Goal: Transaction & Acquisition: Purchase product/service

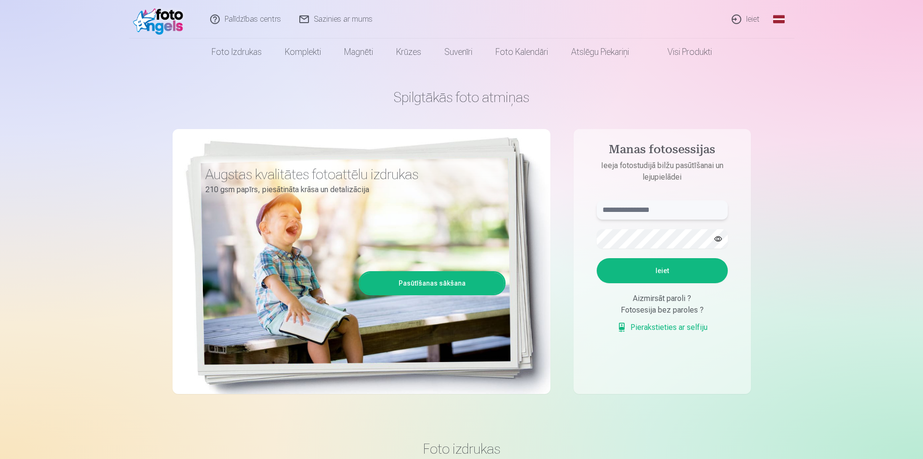
click at [640, 216] on input "text" at bounding box center [662, 210] width 131 height 19
type input "**********"
click at [676, 270] on button "Ieiet" at bounding box center [662, 270] width 131 height 25
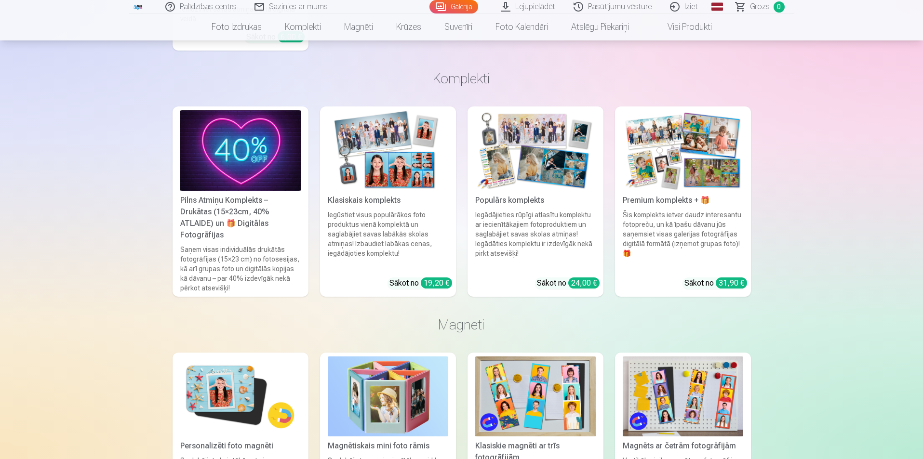
scroll to position [6090, 0]
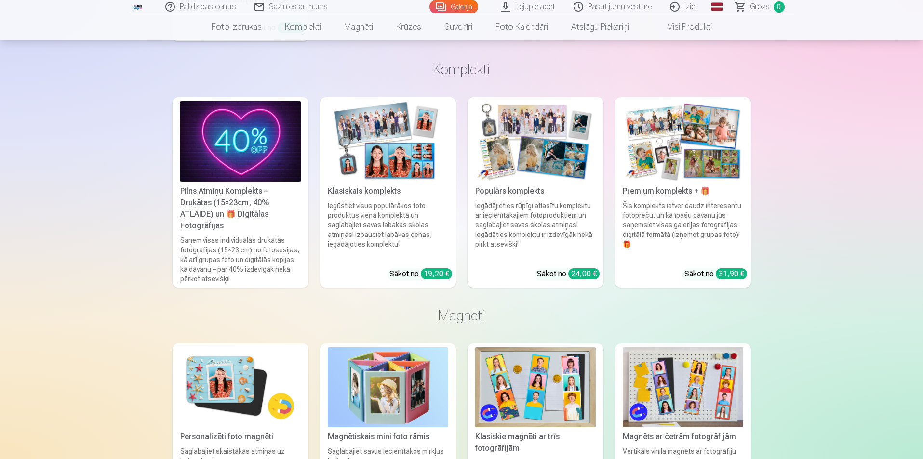
click at [389, 188] on div "Klasiskais komplekts" at bounding box center [388, 192] width 128 height 12
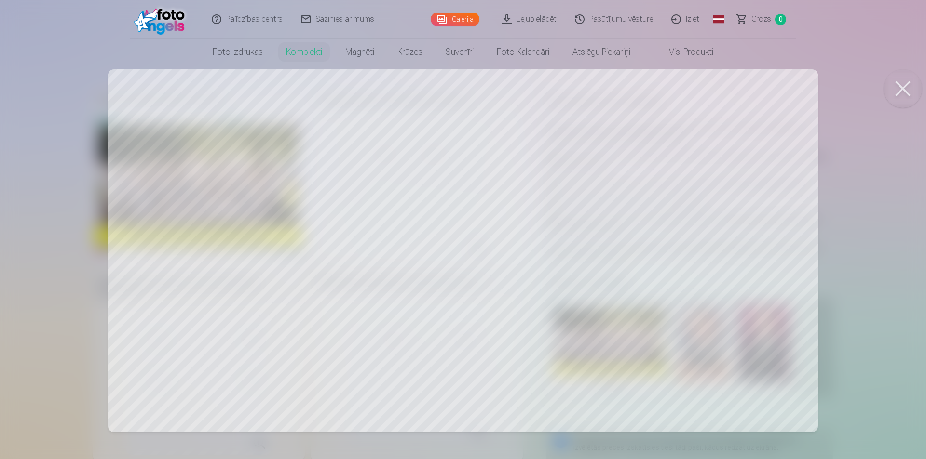
click at [270, 245] on div at bounding box center [463, 229] width 926 height 459
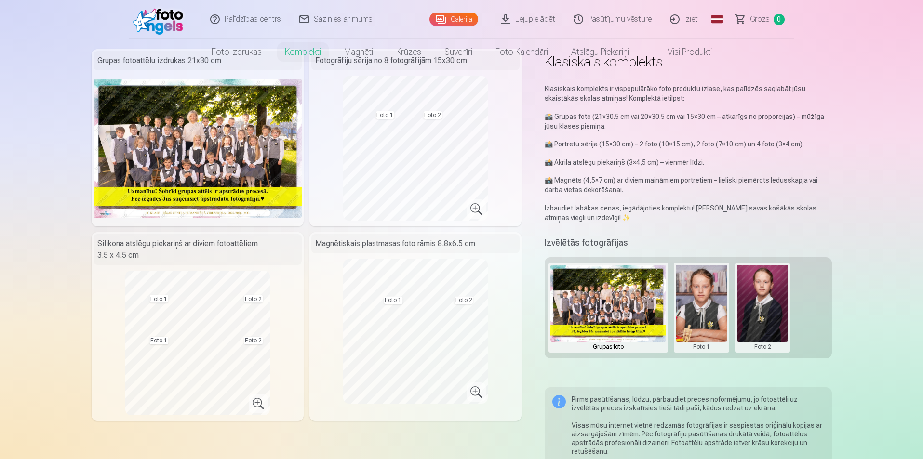
scroll to position [96, 0]
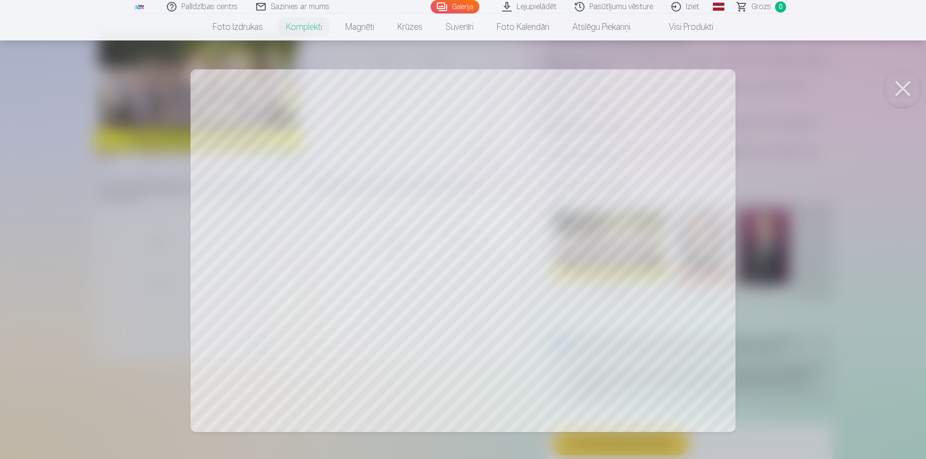
click at [779, 323] on div at bounding box center [463, 229] width 926 height 459
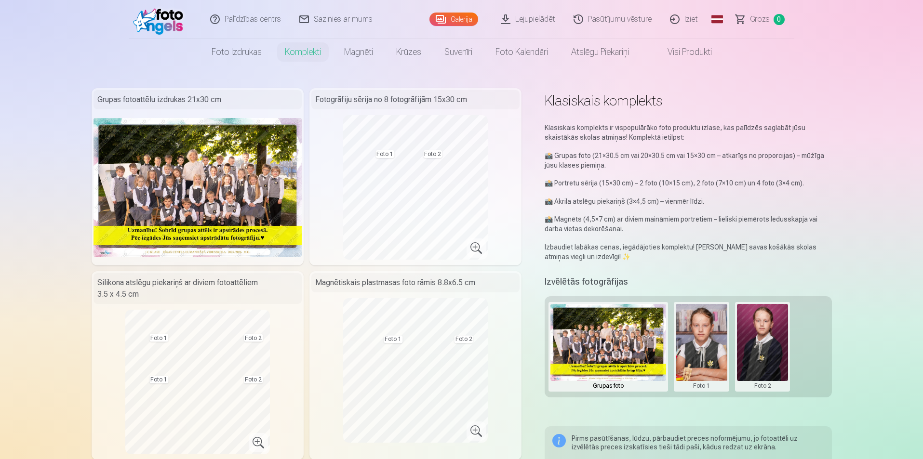
scroll to position [0, 0]
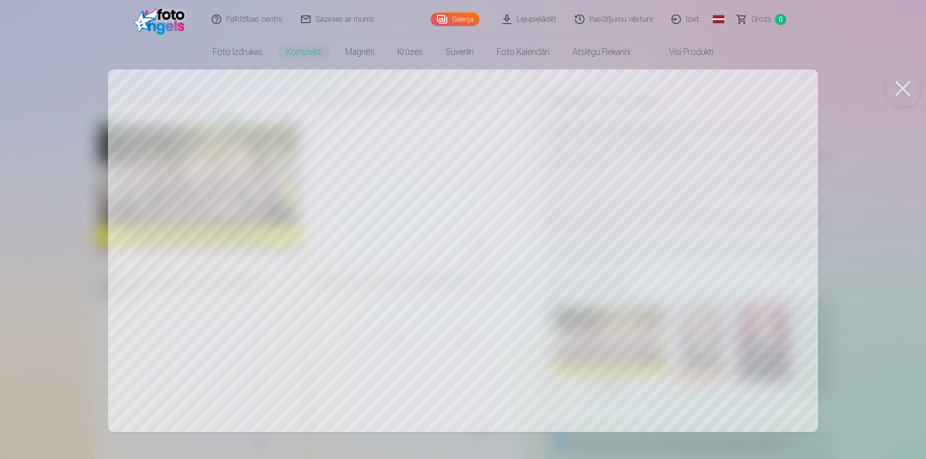
click at [459, 337] on div at bounding box center [463, 229] width 926 height 459
click at [688, 348] on div at bounding box center [463, 229] width 926 height 459
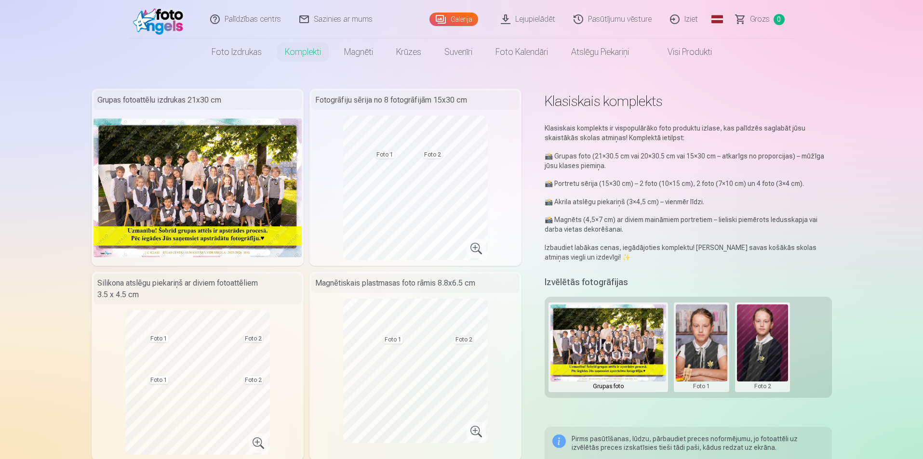
click at [714, 347] on button at bounding box center [702, 348] width 52 height 86
click at [752, 355] on div at bounding box center [461, 229] width 923 height 459
click at [760, 347] on button at bounding box center [763, 348] width 52 height 86
click at [757, 346] on button "Nomainiet foto" at bounding box center [762, 347] width 79 height 27
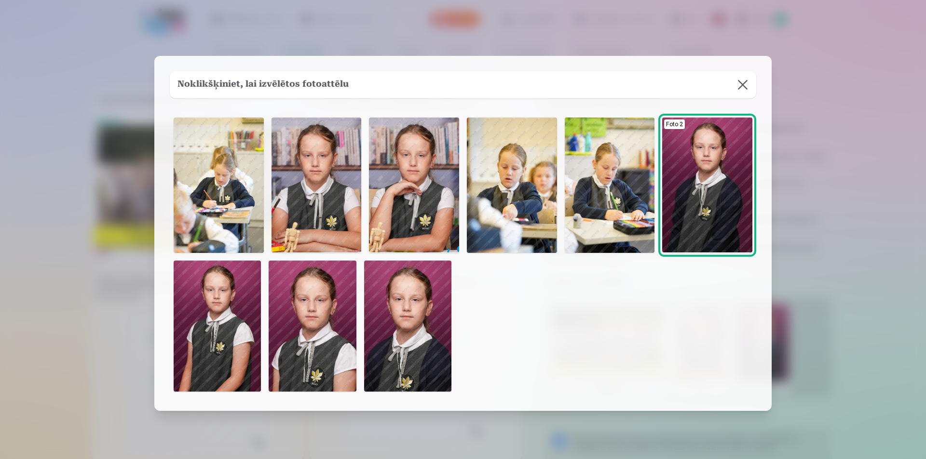
click at [217, 329] on img at bounding box center [217, 326] width 87 height 131
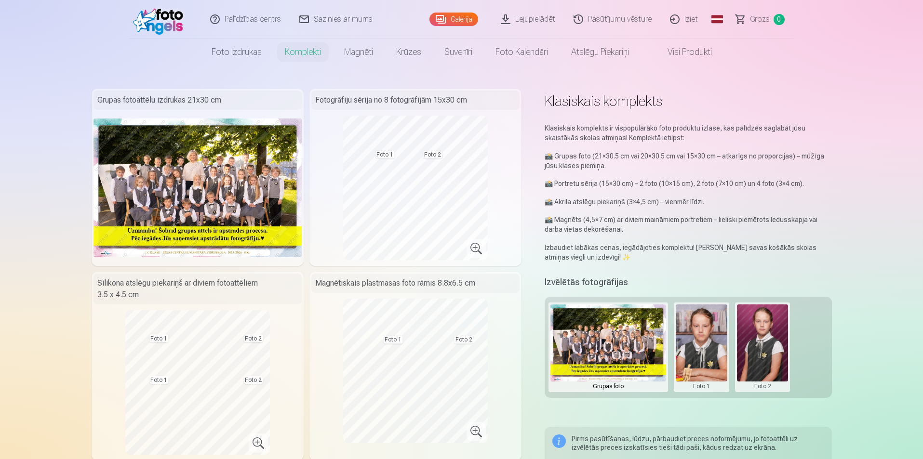
click at [695, 328] on button at bounding box center [702, 348] width 52 height 86
click at [697, 346] on button "Nomainiet foto" at bounding box center [701, 347] width 79 height 27
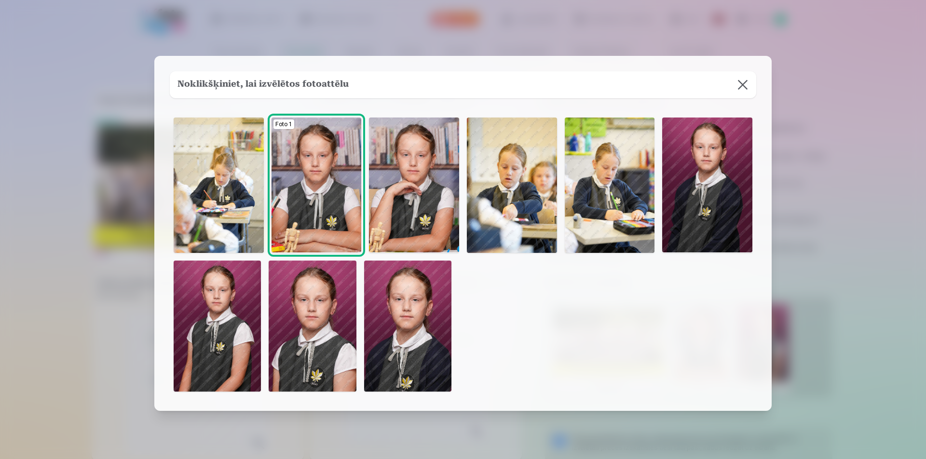
click at [841, 196] on div at bounding box center [463, 229] width 926 height 459
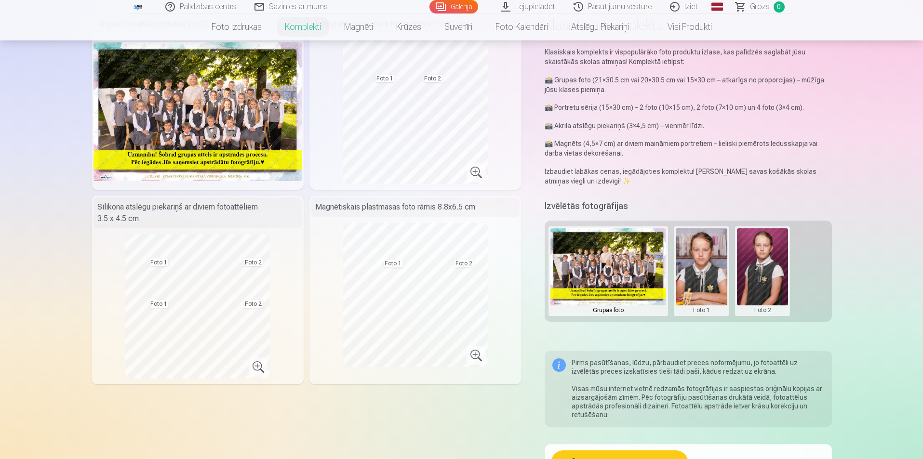
scroll to position [96, 0]
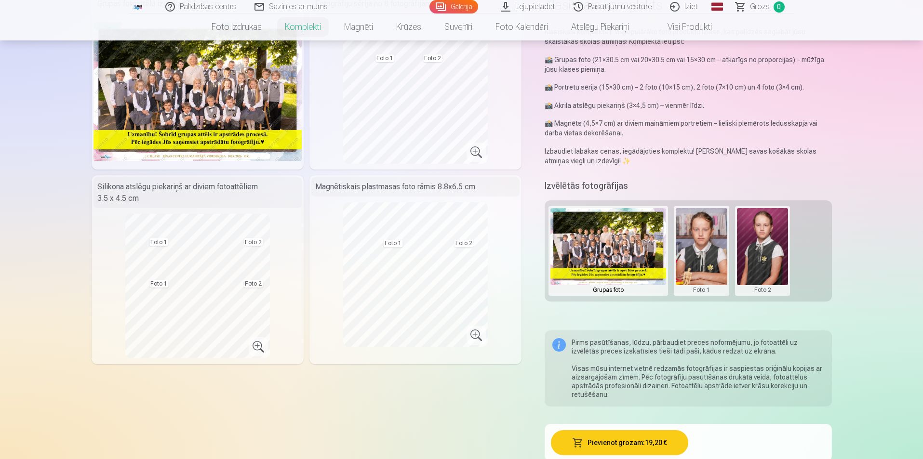
click at [605, 251] on img at bounding box center [609, 246] width 116 height 77
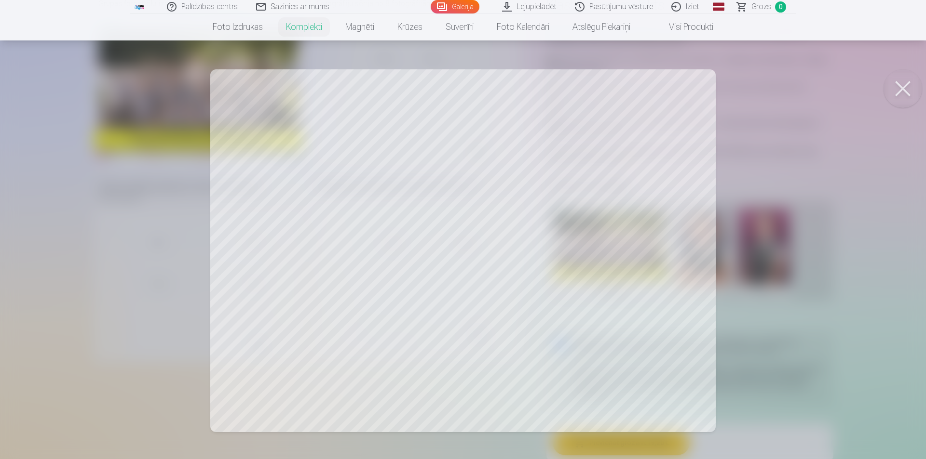
click at [751, 263] on div at bounding box center [463, 229] width 926 height 459
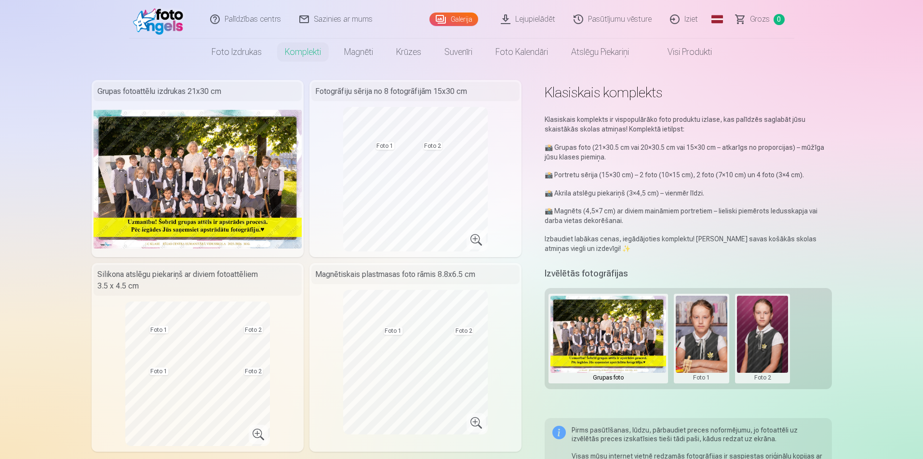
scroll to position [0, 0]
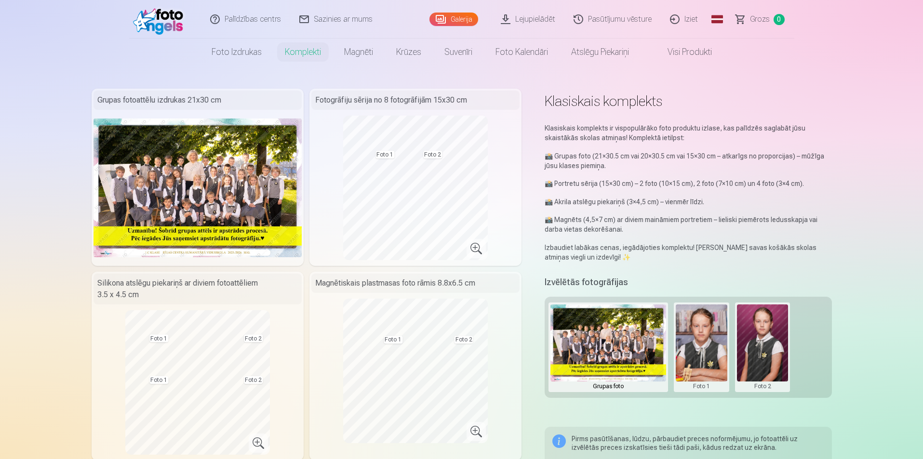
click at [686, 324] on button at bounding box center [702, 348] width 52 height 86
click at [699, 349] on button "Nomainiet foto" at bounding box center [701, 347] width 79 height 27
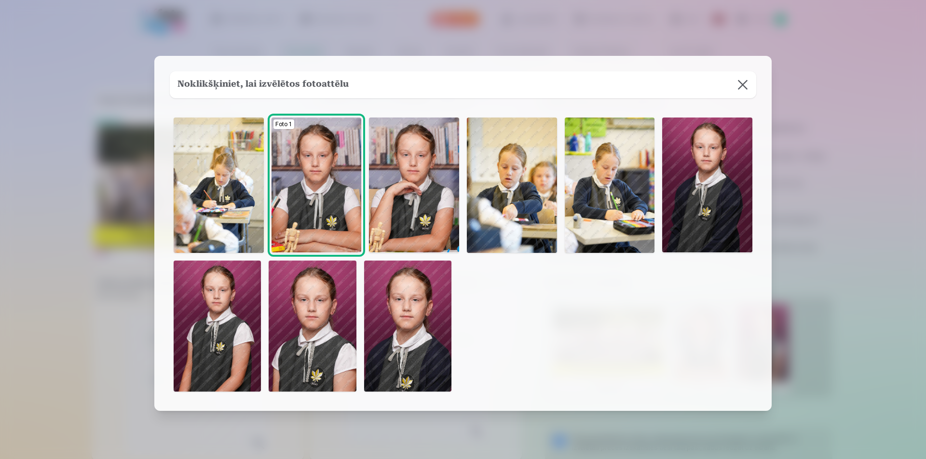
click at [778, 220] on div at bounding box center [463, 229] width 926 height 459
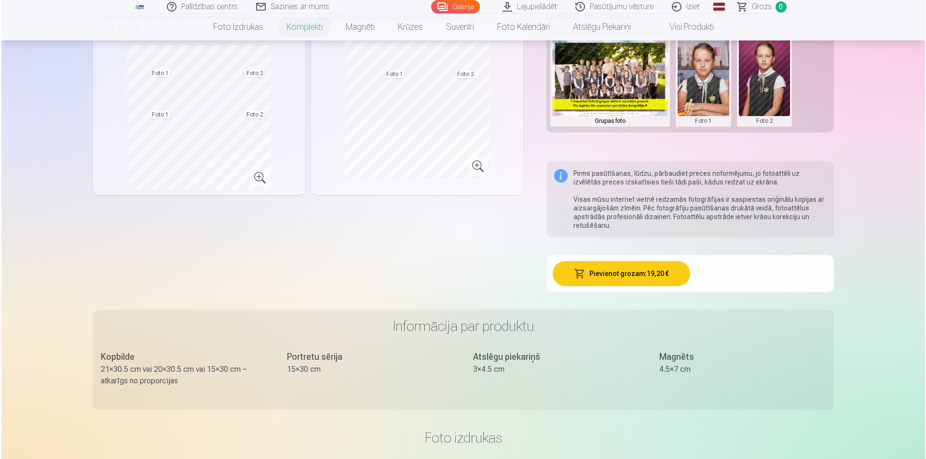
scroll to position [386, 0]
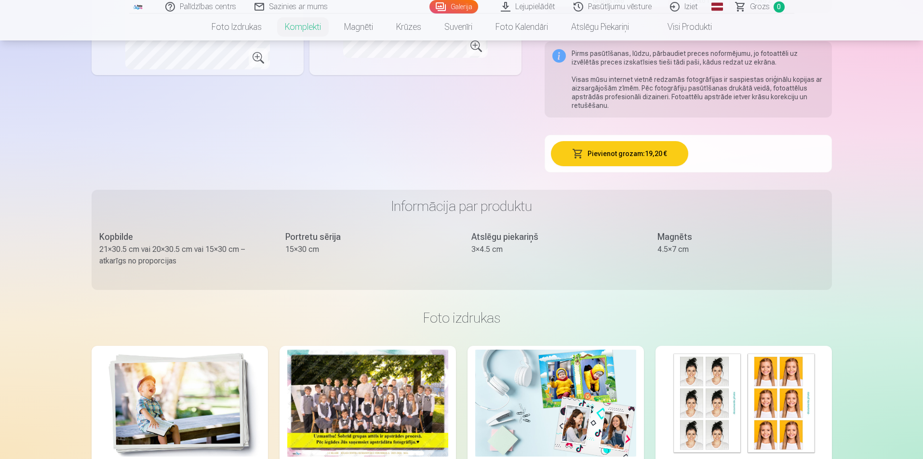
click at [622, 161] on button "Pievienot grozam : 19,20 €" at bounding box center [619, 153] width 137 height 25
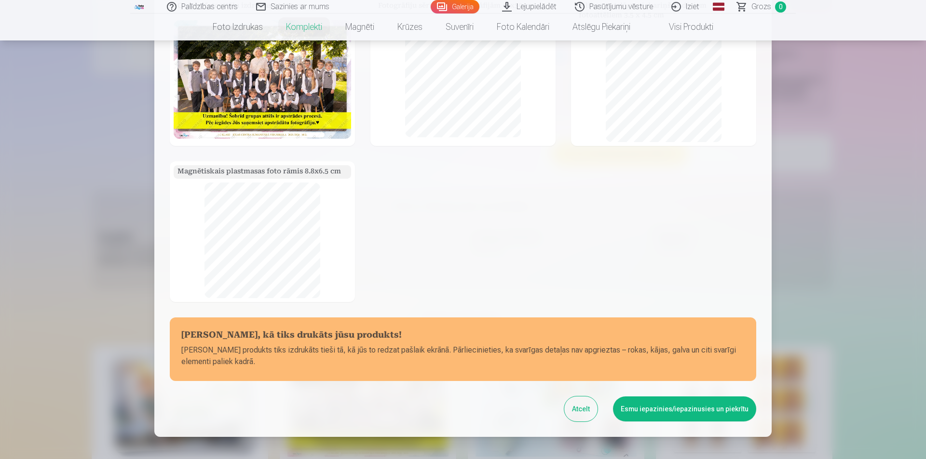
scroll to position [46, 0]
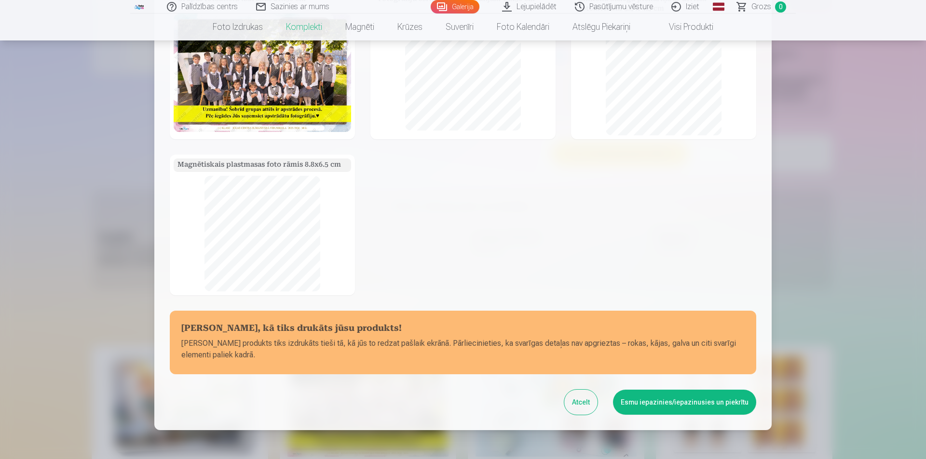
click at [693, 403] on button "Esmu iepazinies/iepazinusies un piekrītu" at bounding box center [684, 402] width 143 height 25
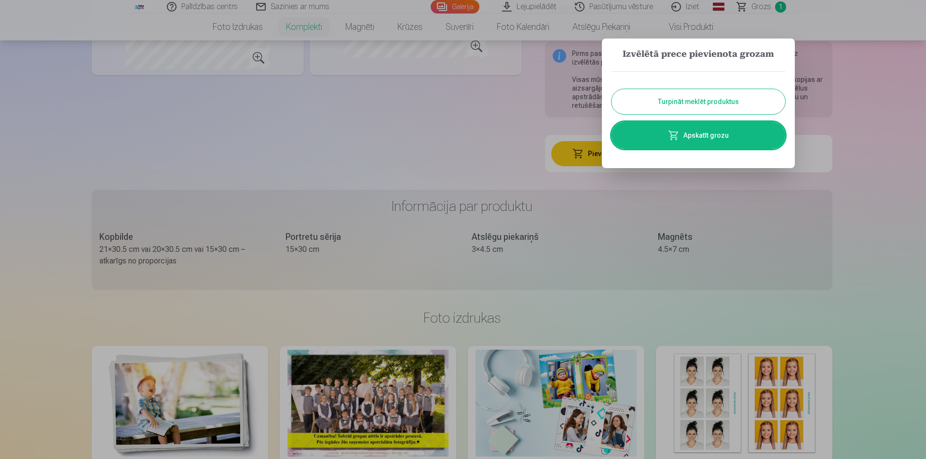
click at [697, 132] on link "Apskatīt grozu" at bounding box center [698, 135] width 174 height 27
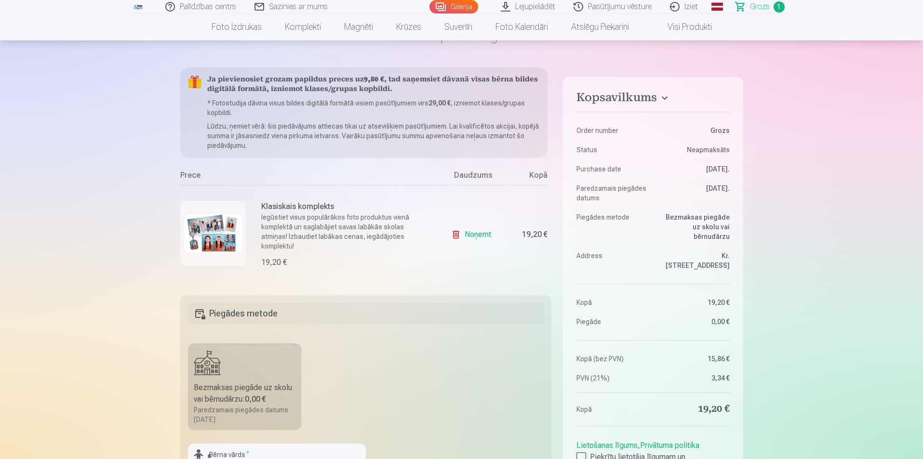
scroll to position [145, 0]
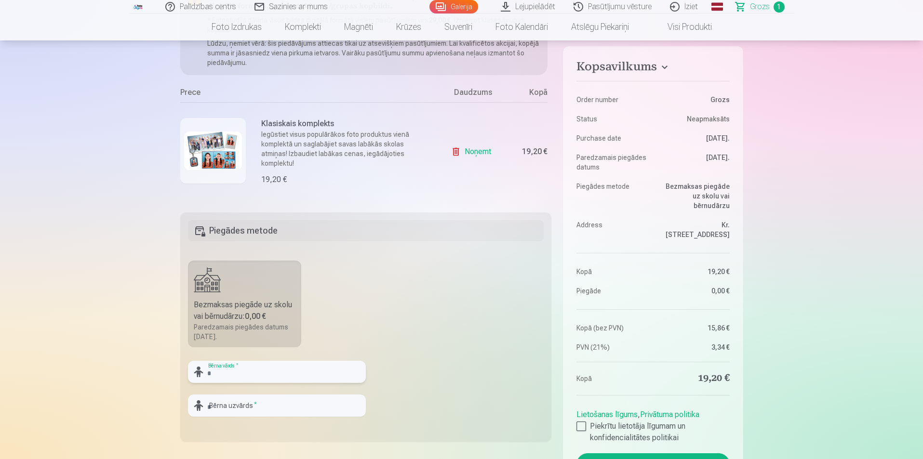
click at [252, 375] on input "text" at bounding box center [277, 372] width 178 height 22
type input "*"
type input "*****"
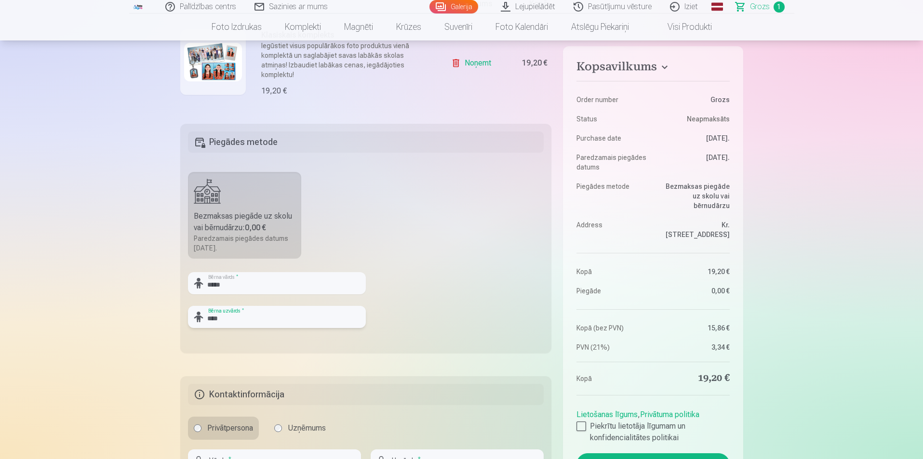
scroll to position [241, 0]
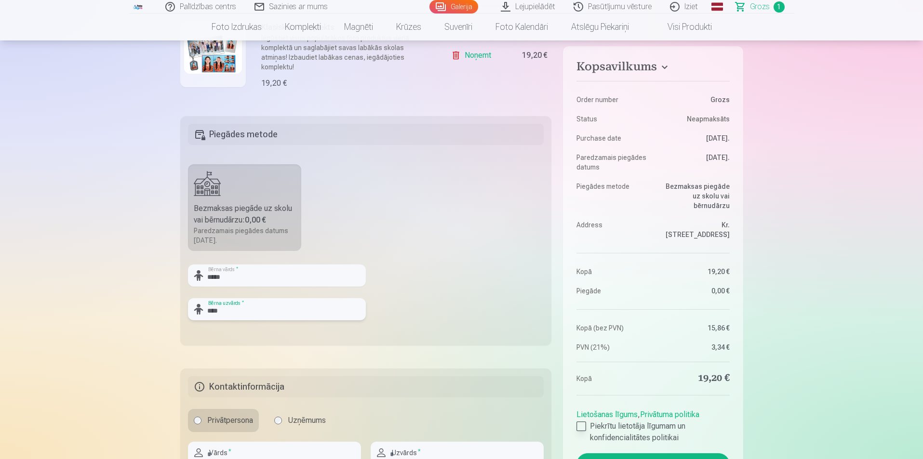
type input "****"
click at [585, 422] on div at bounding box center [582, 427] width 10 height 10
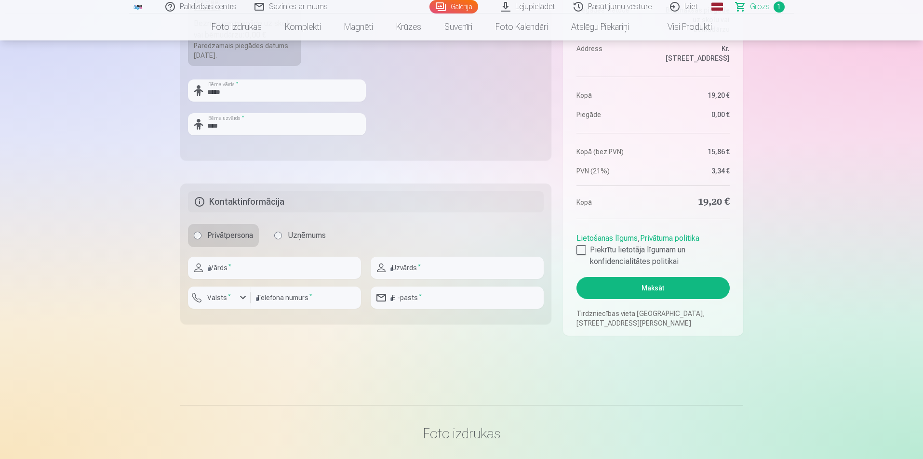
scroll to position [434, 0]
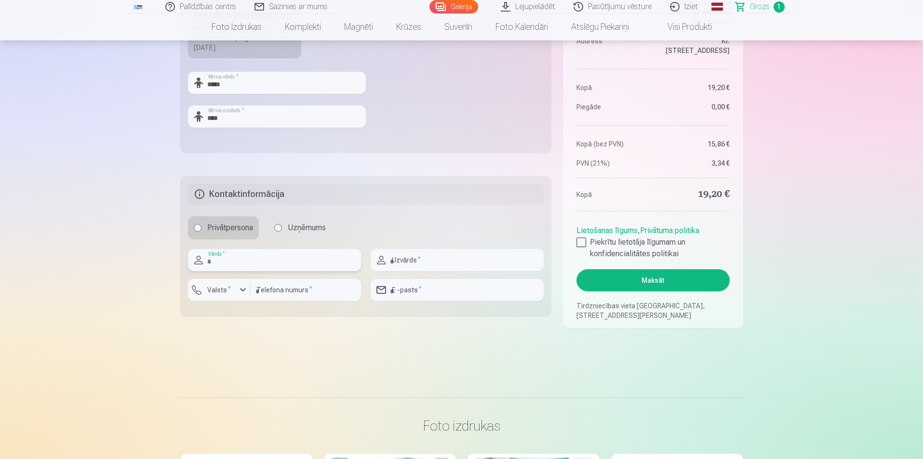
click at [279, 260] on input "text" at bounding box center [274, 260] width 173 height 22
type input "*****"
type input "******"
type input "********"
type input "**********"
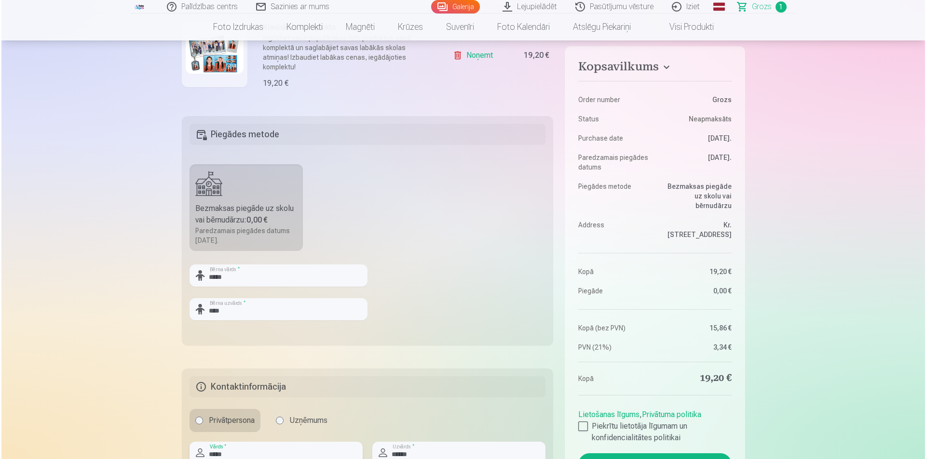
scroll to position [337, 0]
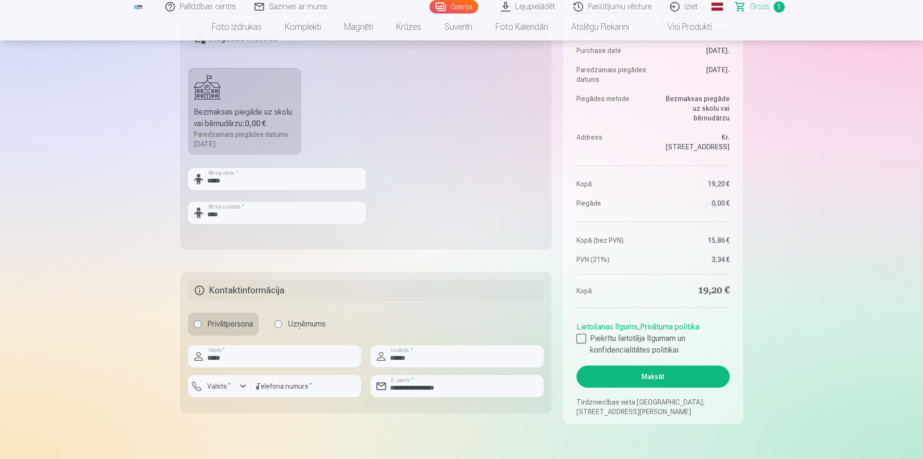
click at [614, 381] on button "Maksāt" at bounding box center [653, 377] width 153 height 22
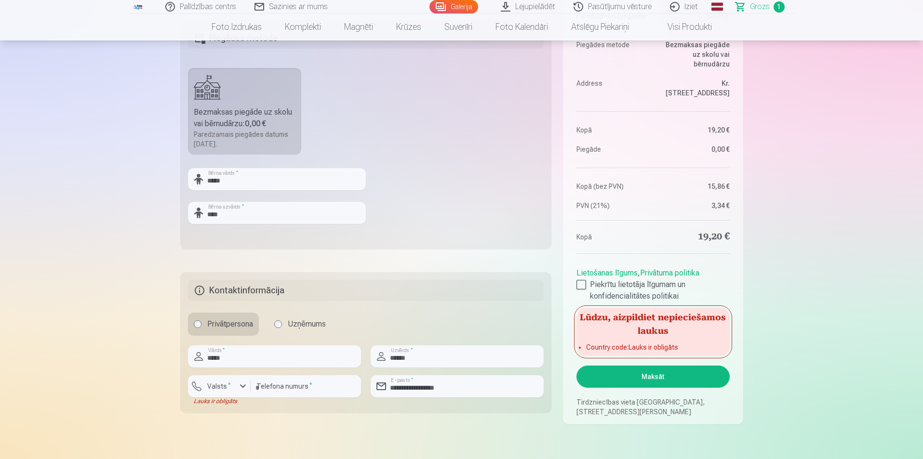
click at [274, 430] on main "Jūsu iepirkumu grozs Kopsavilkums Order number Grozs Status Neapmaksāts Purchas…" at bounding box center [461, 99] width 563 height 743
click at [346, 454] on main "Jūsu iepirkumu grozs Kopsavilkums Order number Grozs Status Neapmaksāts Purchas…" at bounding box center [461, 99] width 563 height 743
click at [231, 390] on label "Valsts *" at bounding box center [218, 387] width 31 height 10
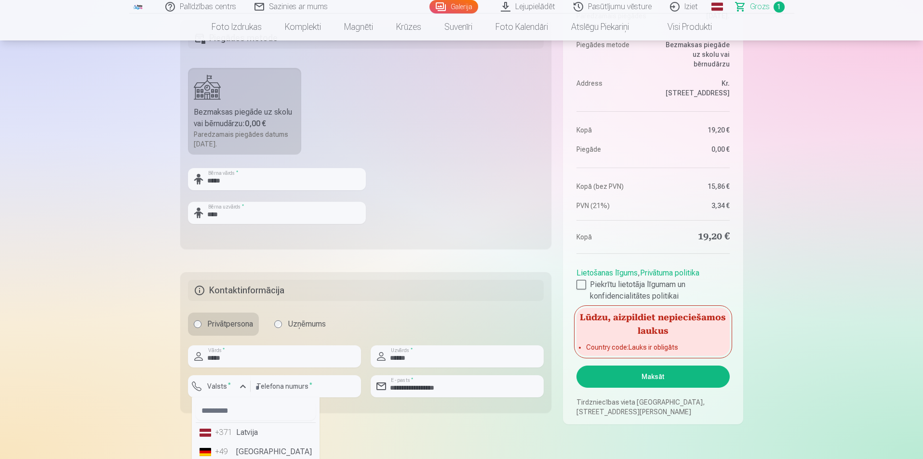
click at [243, 439] on li "+371 Latvija" at bounding box center [256, 432] width 120 height 19
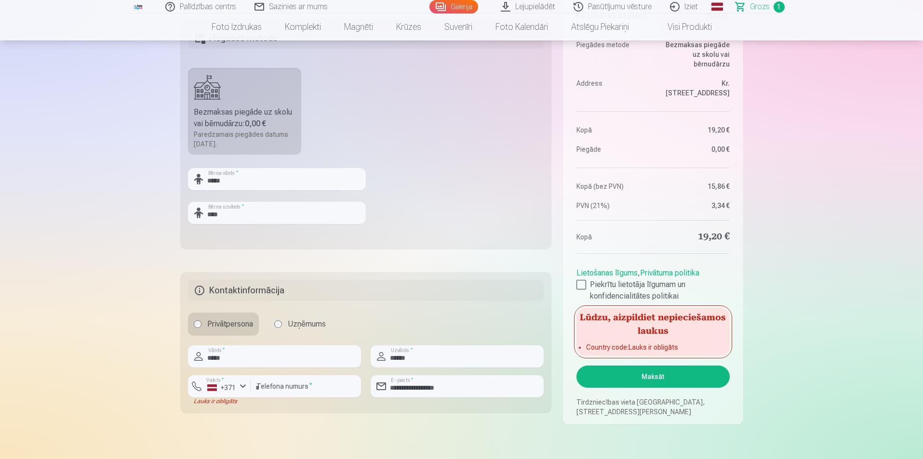
click at [621, 378] on button "Maksāt" at bounding box center [653, 377] width 153 height 22
